Goal: Transaction & Acquisition: Purchase product/service

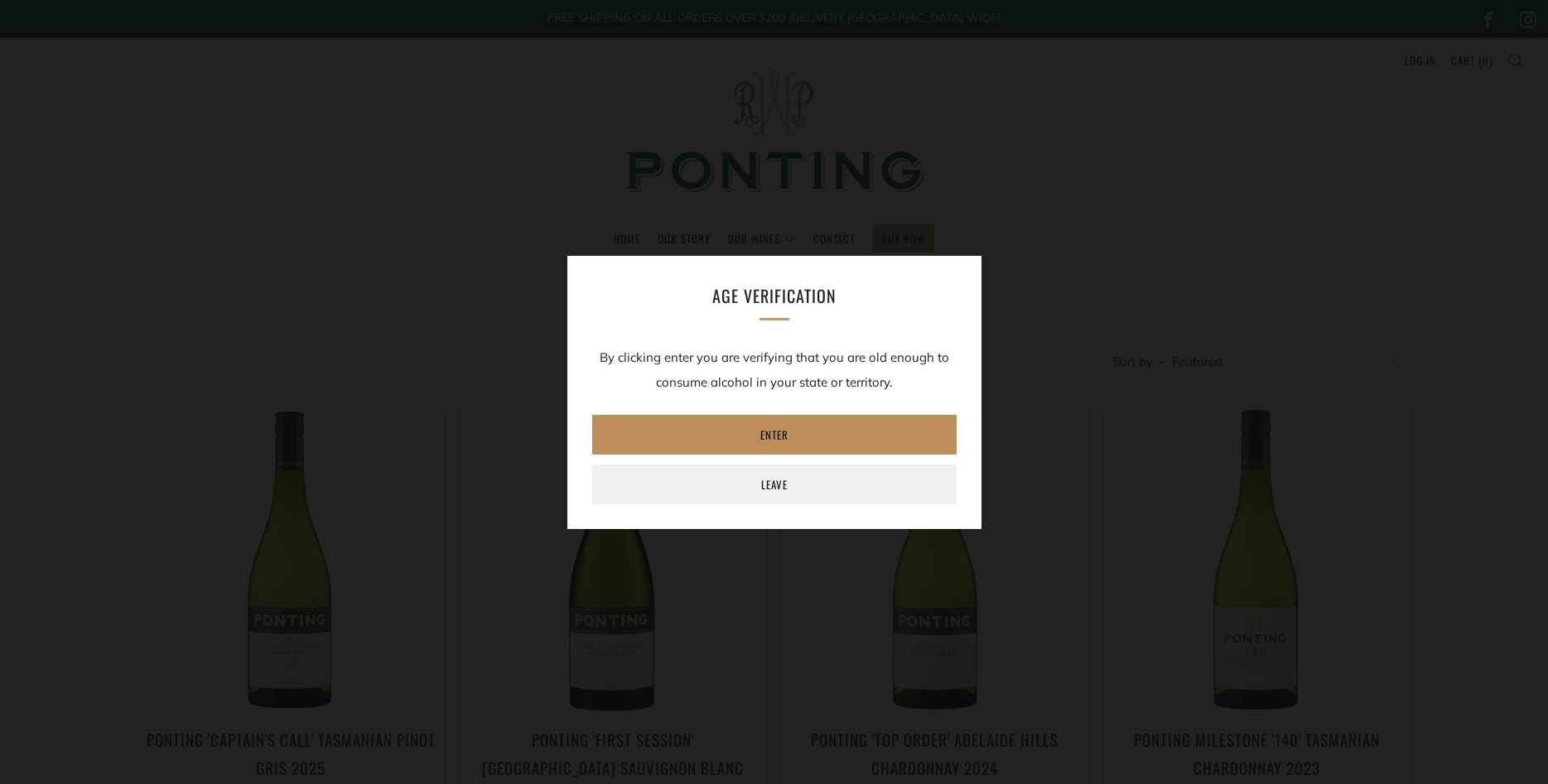
drag, startPoint x: 768, startPoint y: 429, endPoint x: 612, endPoint y: 420, distance: 156.3
click at [767, 429] on link "Enter" at bounding box center [774, 434] width 365 height 39
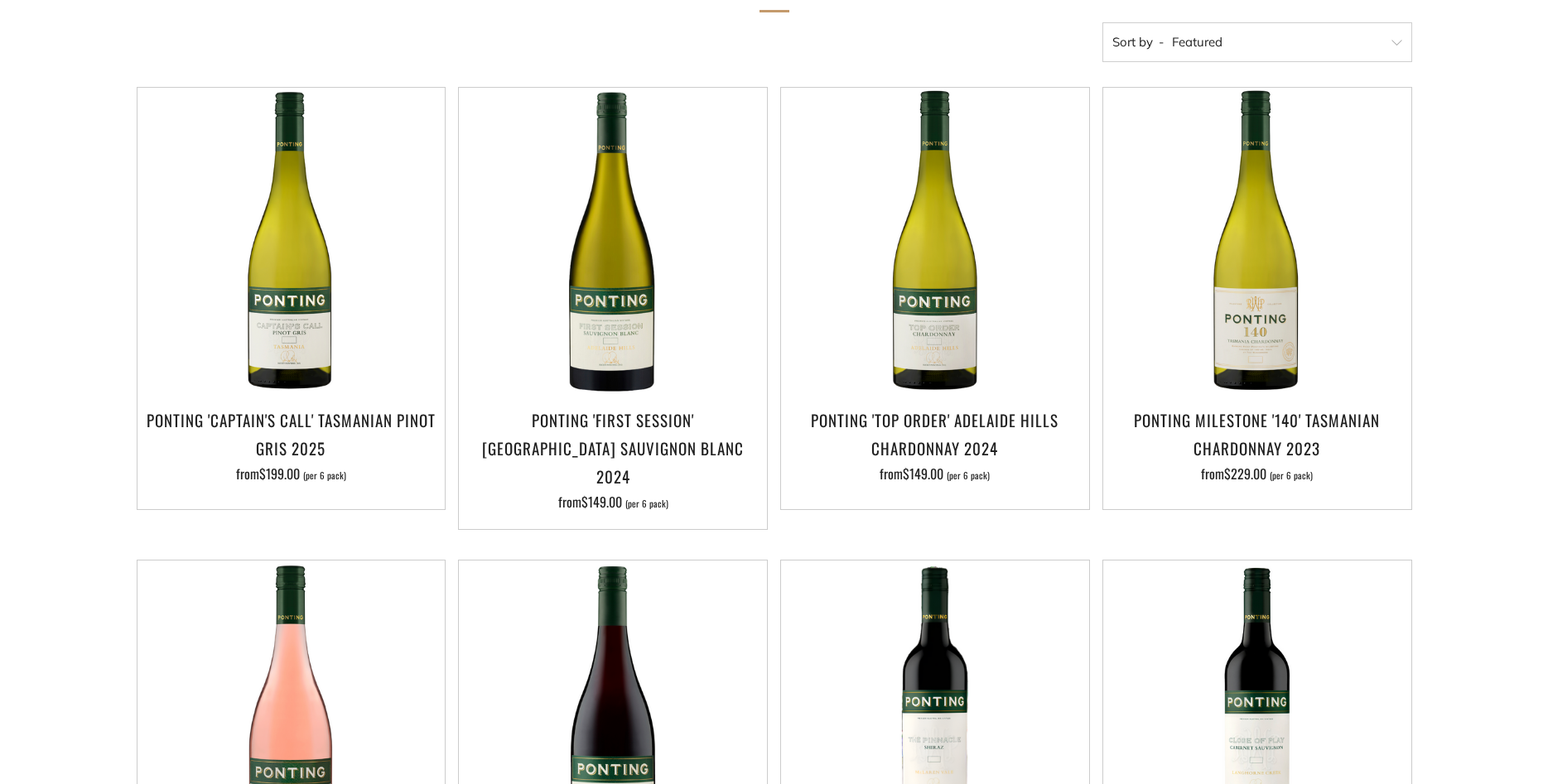
scroll to position [338, 0]
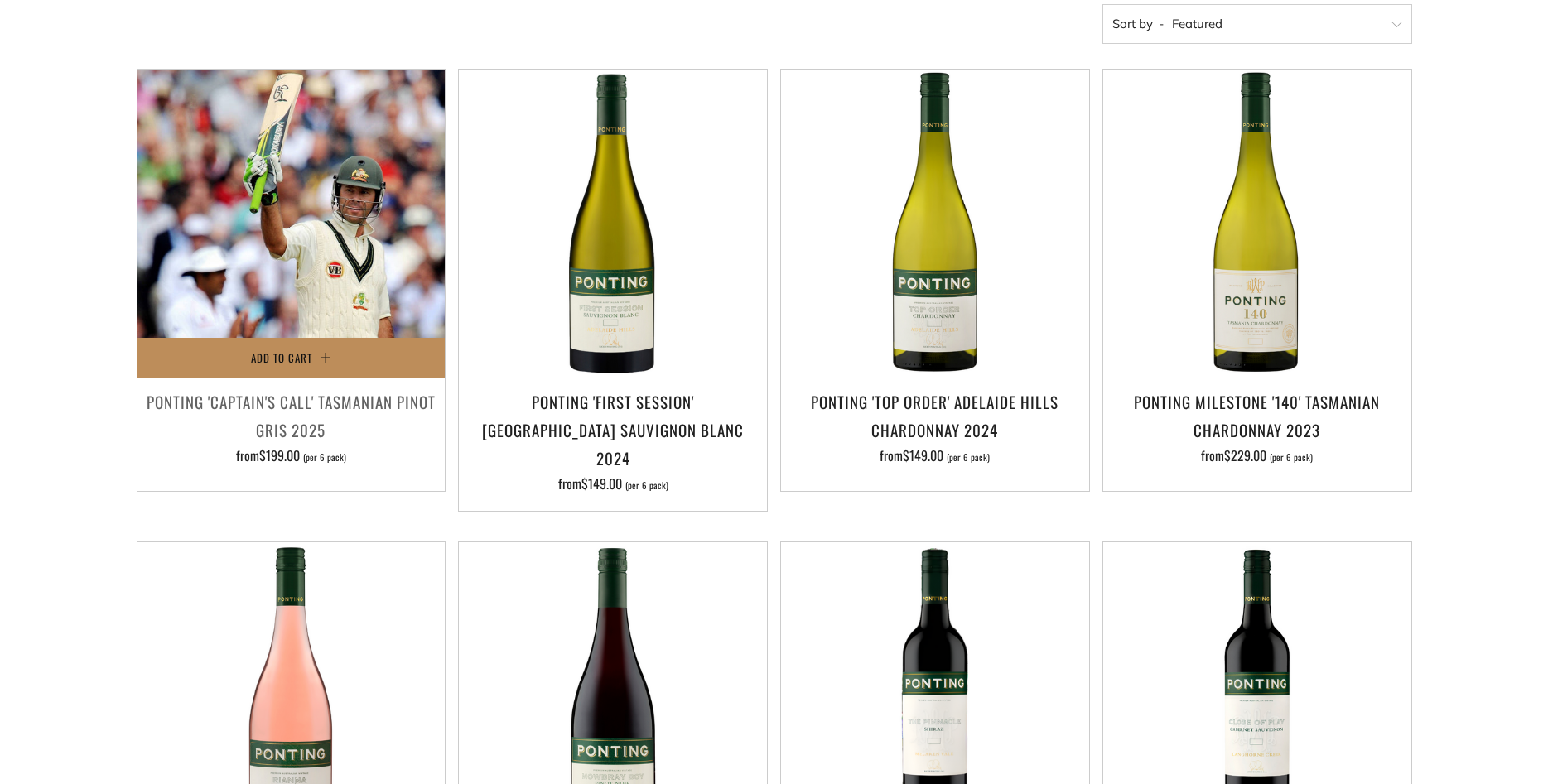
click at [271, 353] on span "Add to Cart" at bounding box center [281, 358] width 62 height 17
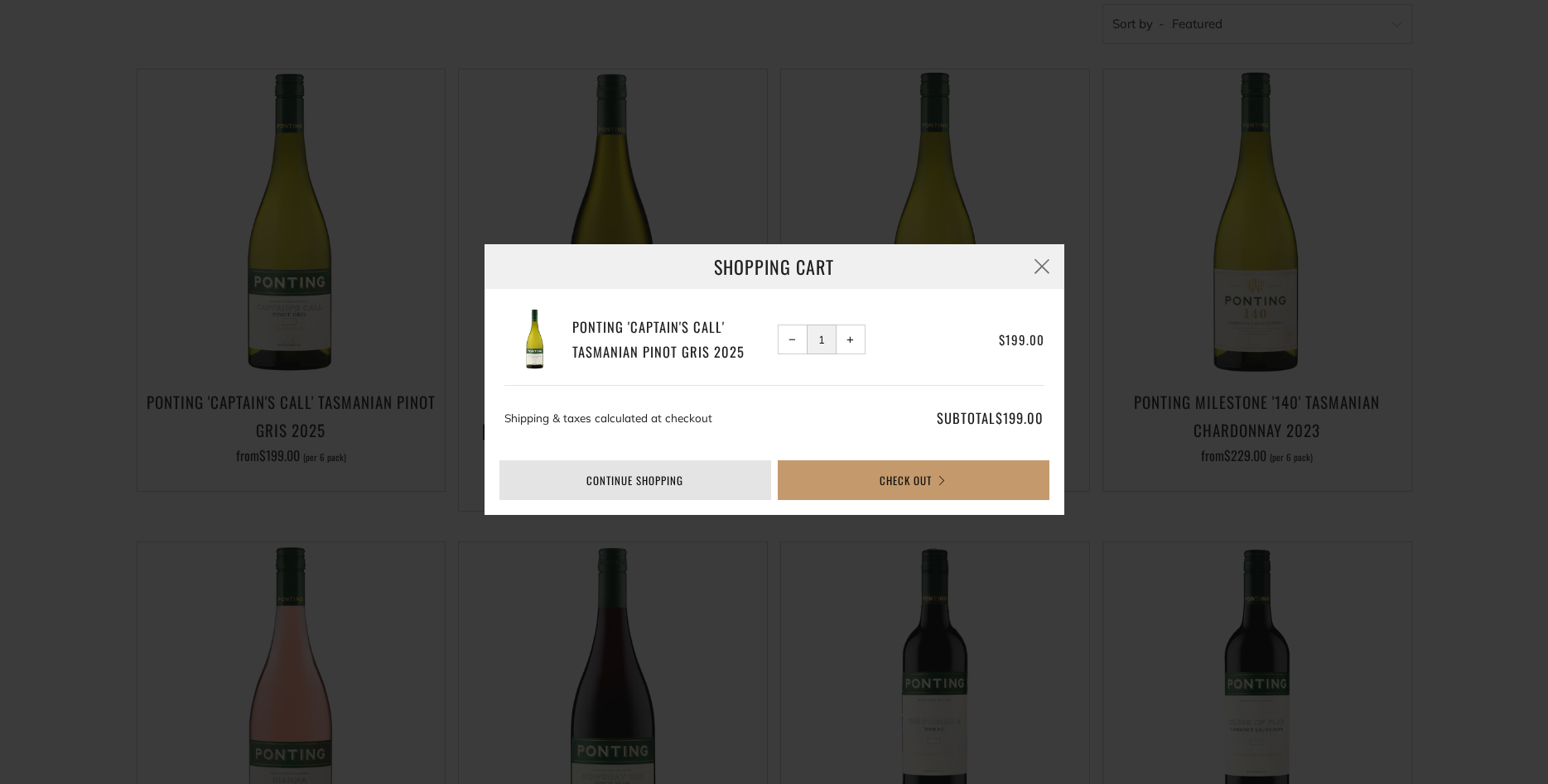
click at [628, 480] on link "Continue shopping" at bounding box center [635, 480] width 272 height 39
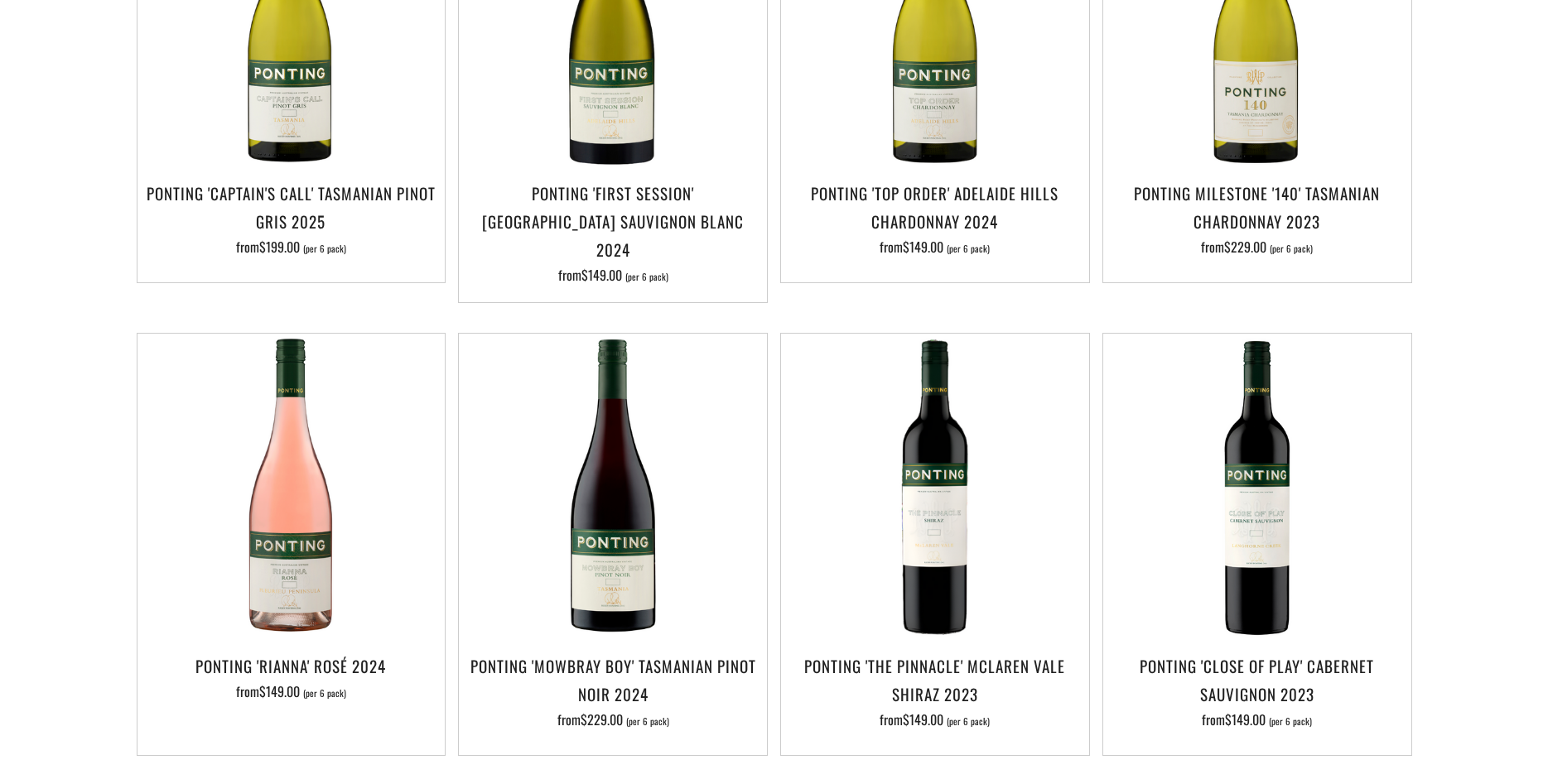
scroll to position [591, 0]
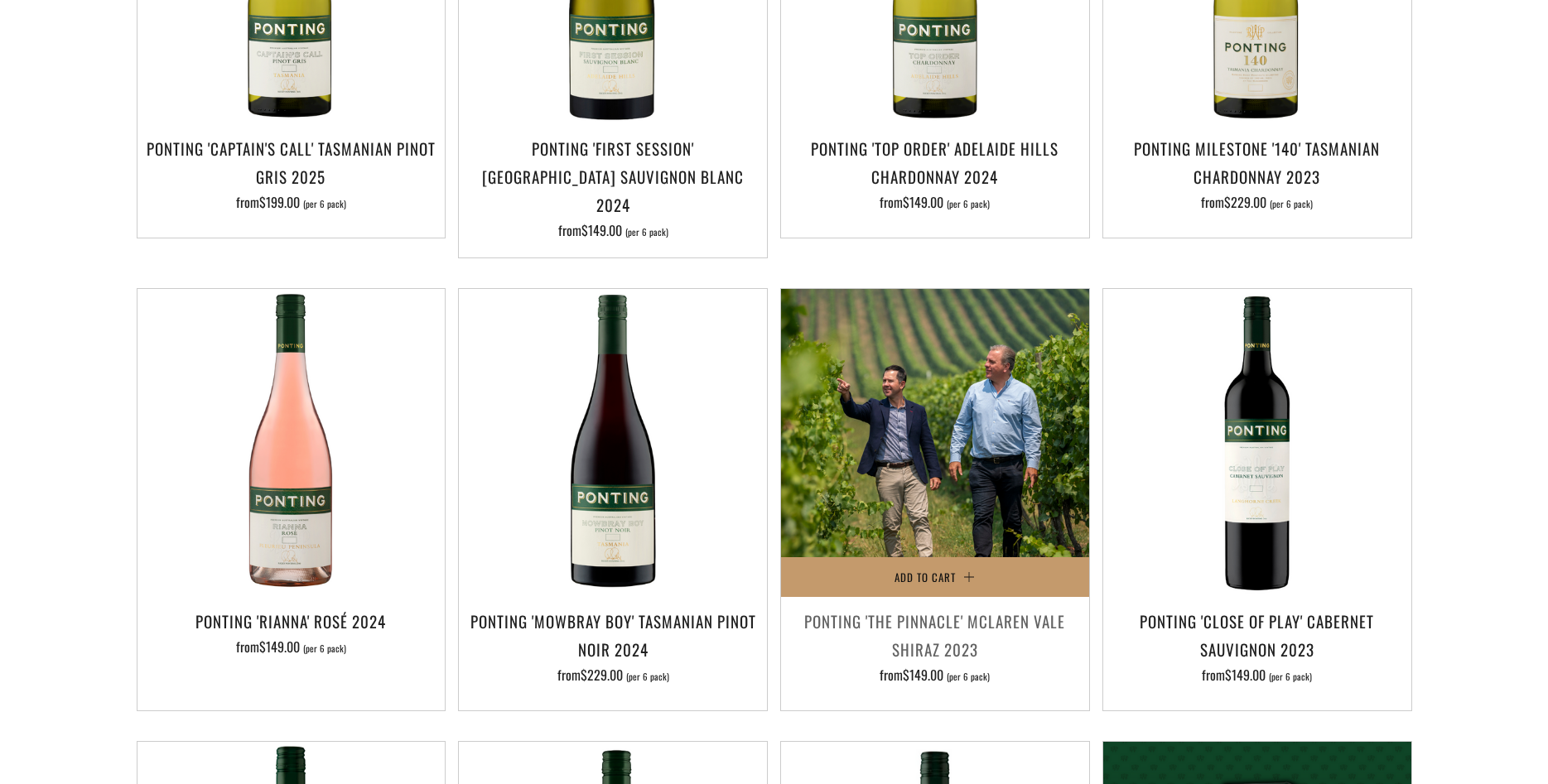
click at [879, 402] on img at bounding box center [936, 443] width 308 height 308
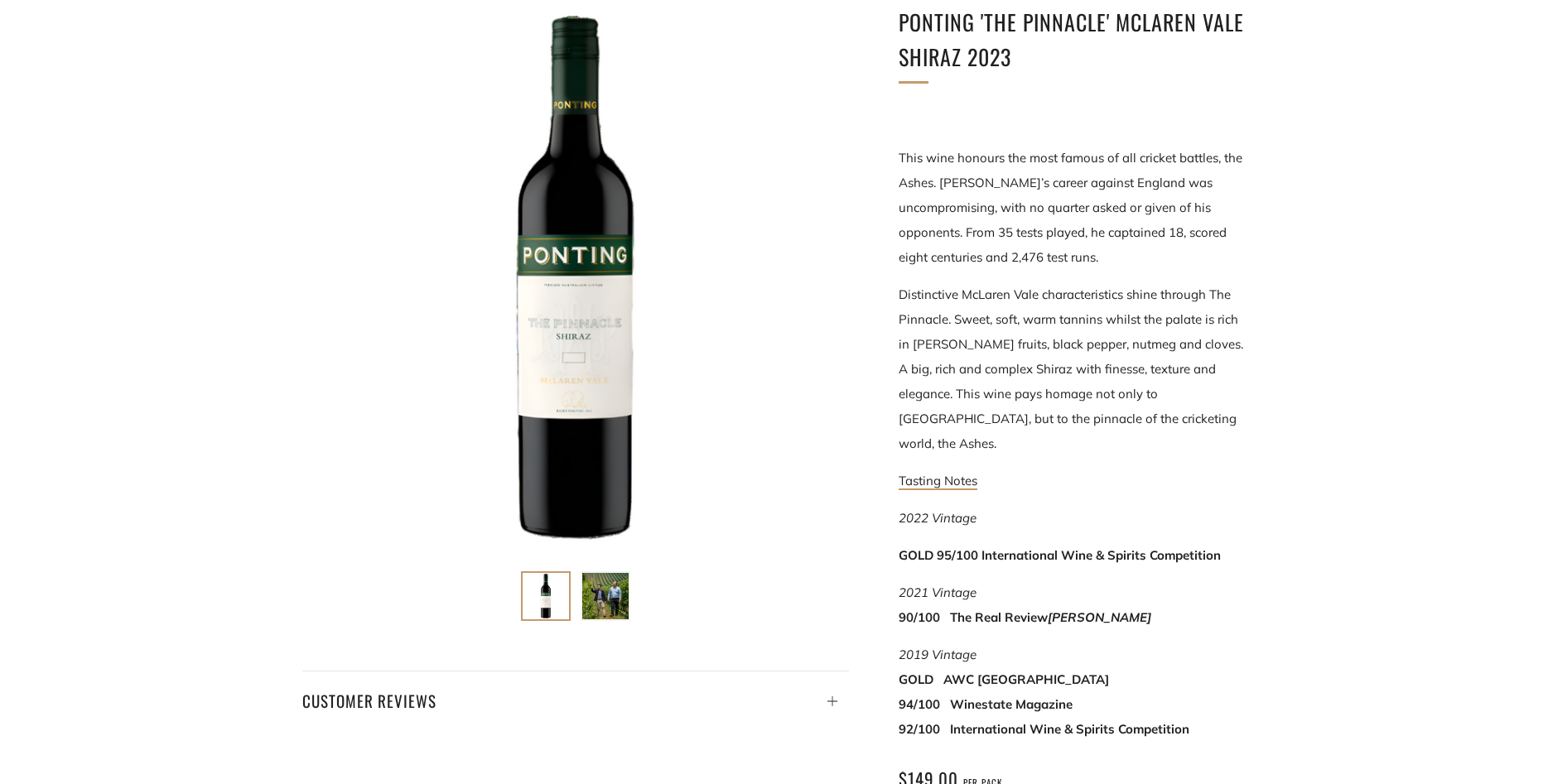
scroll to position [422, 0]
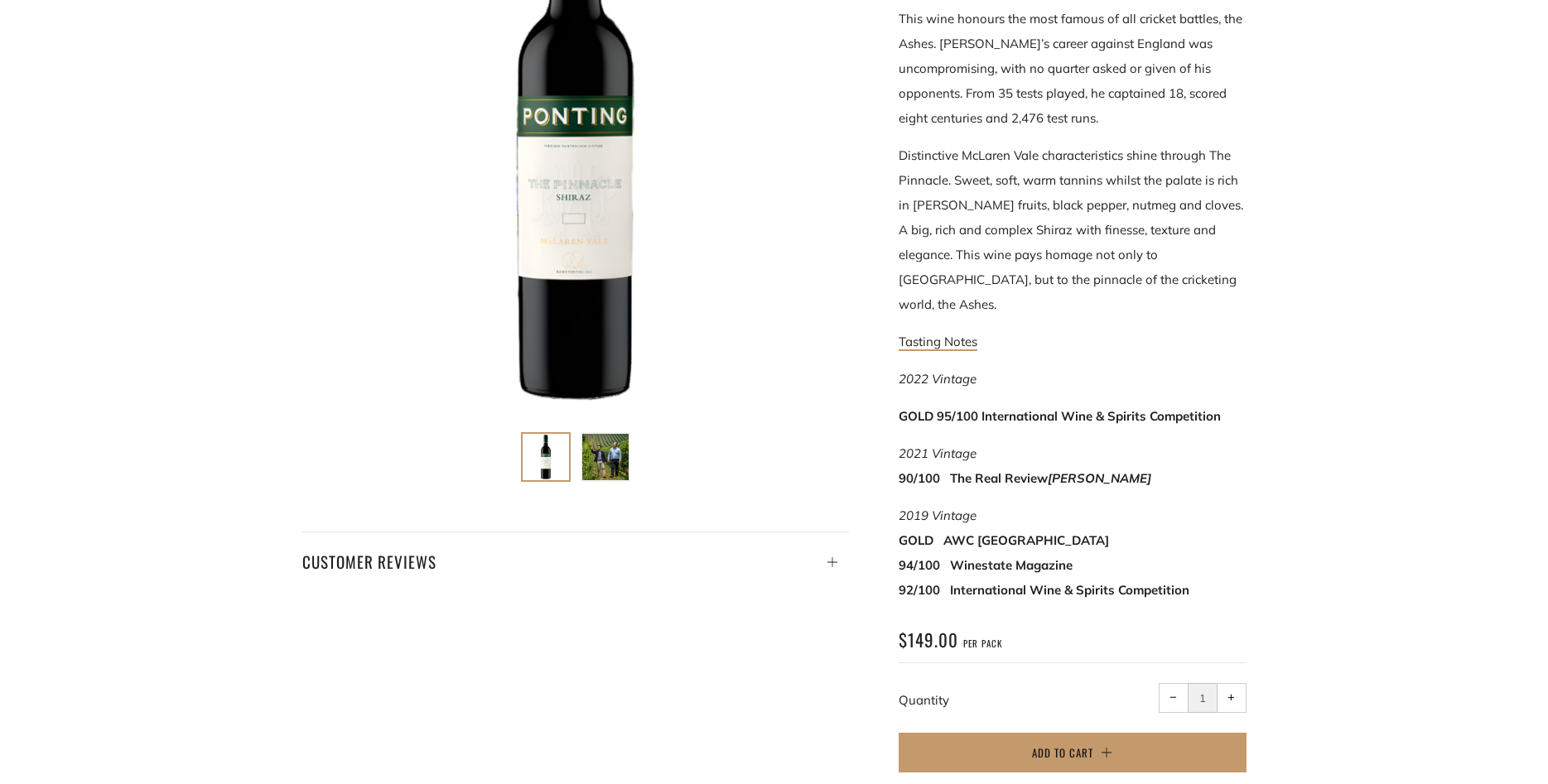
click at [1231, 694] on span "+" at bounding box center [1231, 698] width 7 height 7
click at [1174, 694] on span "−" at bounding box center [1173, 698] width 7 height 7
type input "1"
click at [1066, 745] on span "Add to Cart" at bounding box center [1062, 753] width 62 height 17
